Goal: Find specific page/section: Find specific page/section

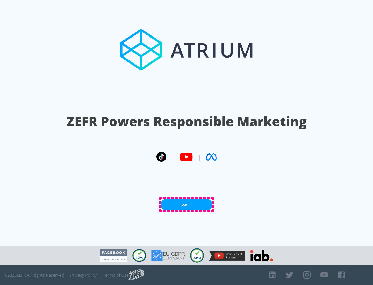
click at [187, 205] on link "Log In" at bounding box center [187, 205] width 52 height 12
